Goal: Navigation & Orientation: Go to known website

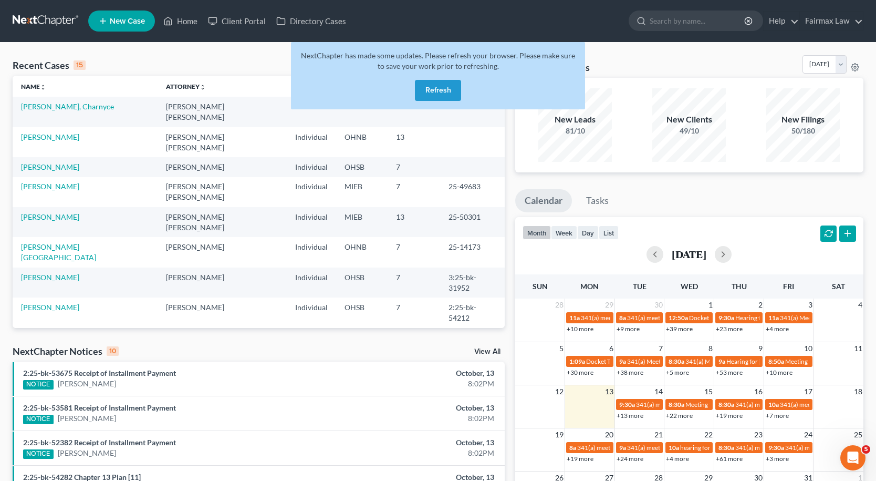
click at [445, 88] on button "Refresh" at bounding box center [438, 90] width 46 height 21
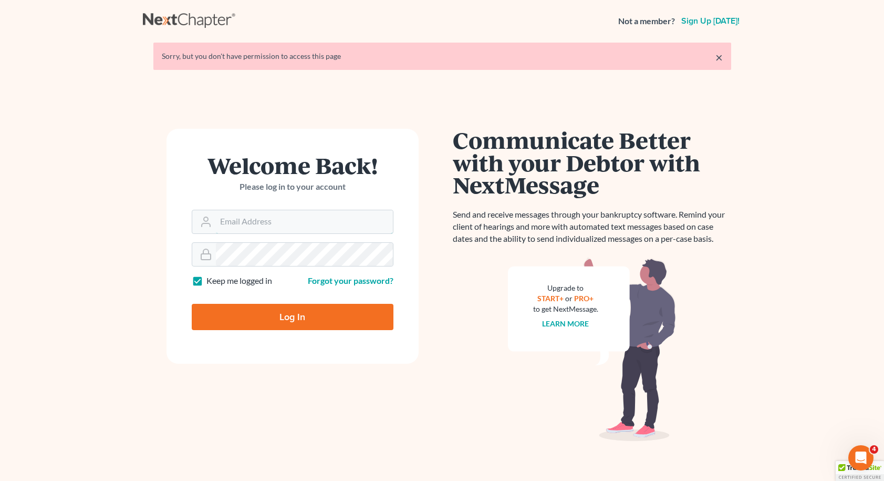
type input "[EMAIL_ADDRESS][DOMAIN_NAME]"
click at [292, 316] on input "Log In" at bounding box center [293, 317] width 202 height 26
type input "Thinking..."
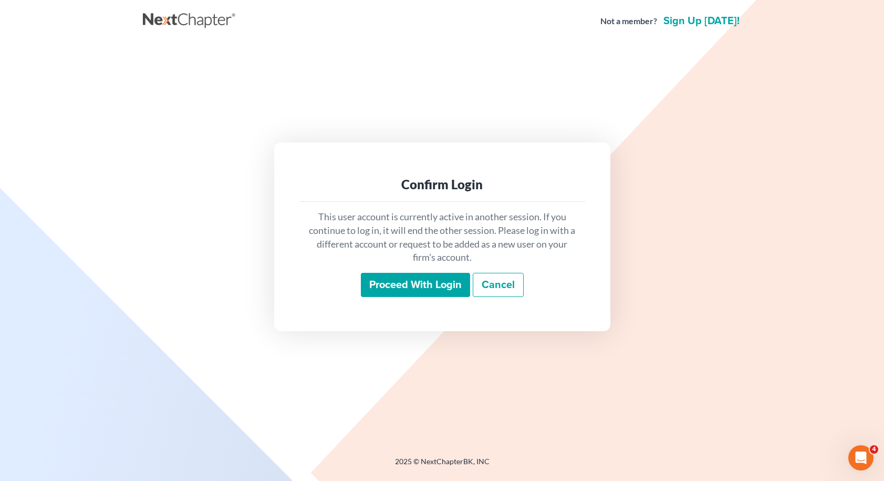
click at [455, 289] on input "Proceed with login" at bounding box center [415, 285] width 109 height 24
